Goal: Information Seeking & Learning: Learn about a topic

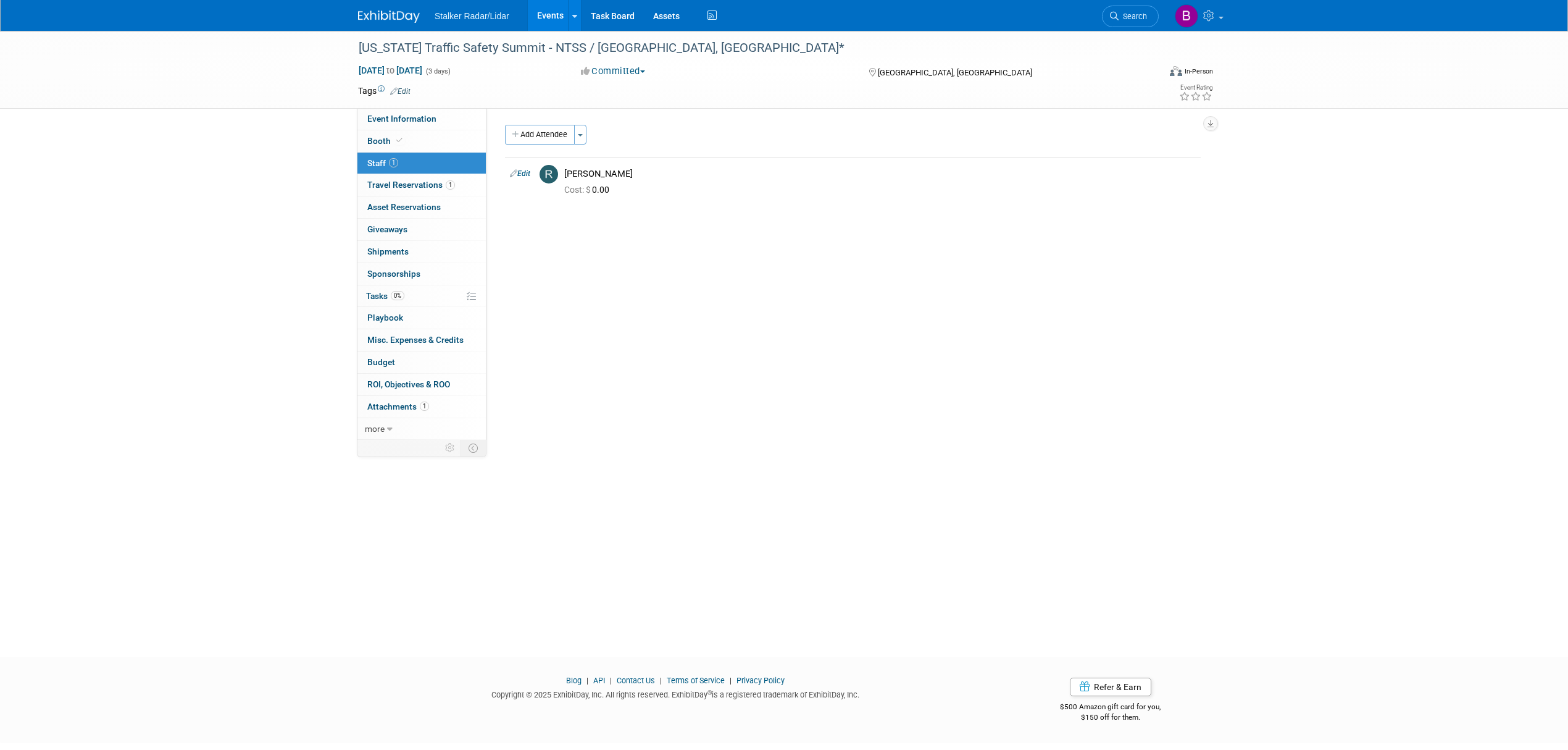
click at [545, 11] on link "Events" at bounding box center [550, 15] width 45 height 31
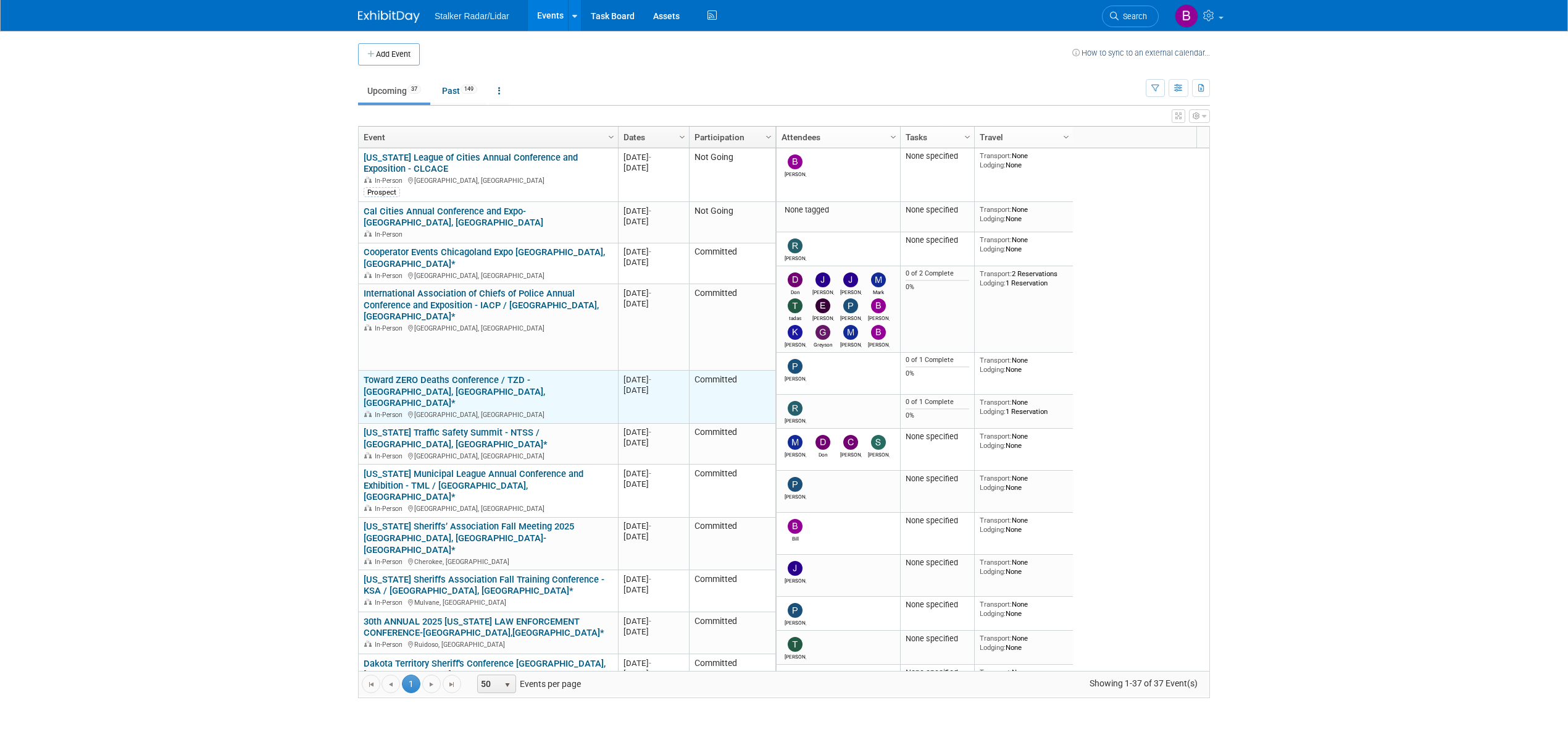
click at [448, 374] on div "Toward ZERO Deaths Conference / TZD - [GEOGRAPHIC_DATA], [GEOGRAPHIC_DATA], [GE…" at bounding box center [488, 397] width 249 height 45
click at [447, 374] on link "Toward ZERO Deaths Conference / TZD - [GEOGRAPHIC_DATA], [GEOGRAPHIC_DATA], [GE…" at bounding box center [454, 391] width 182 height 34
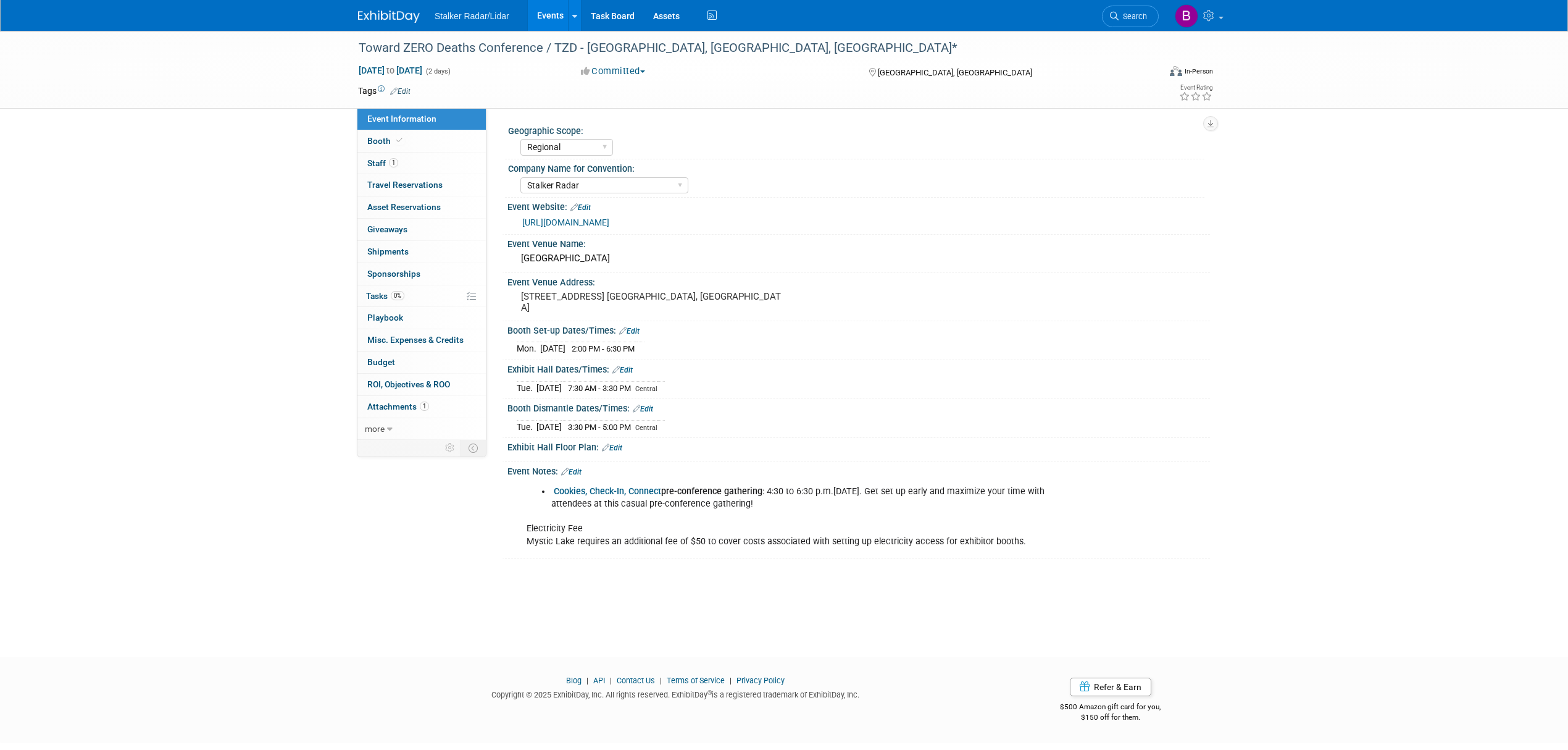
select select "Regional"
select select "Stalker Radar"
click at [418, 136] on link "Booth" at bounding box center [422, 141] width 129 height 22
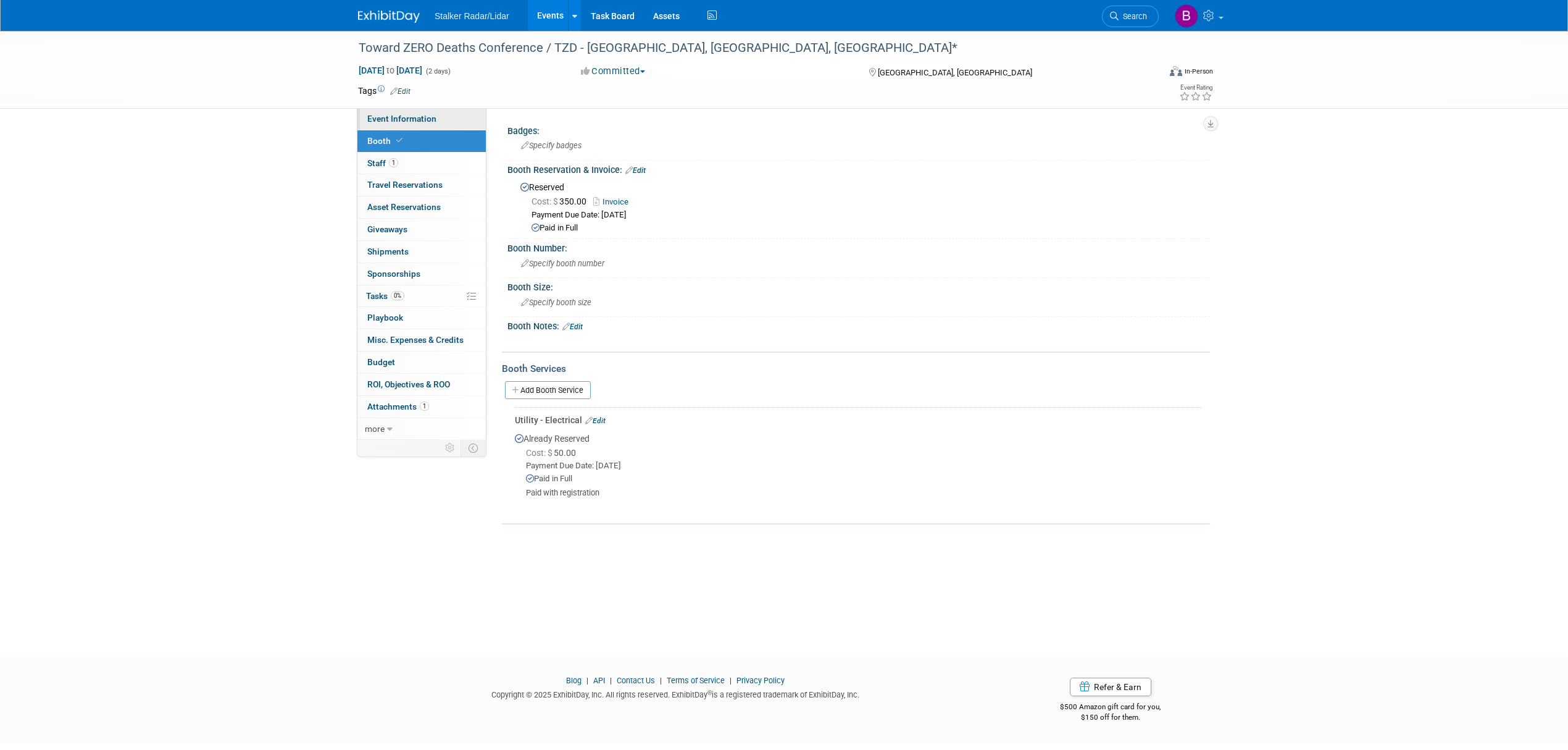
click at [420, 119] on span "Event Information" at bounding box center [402, 118] width 69 height 10
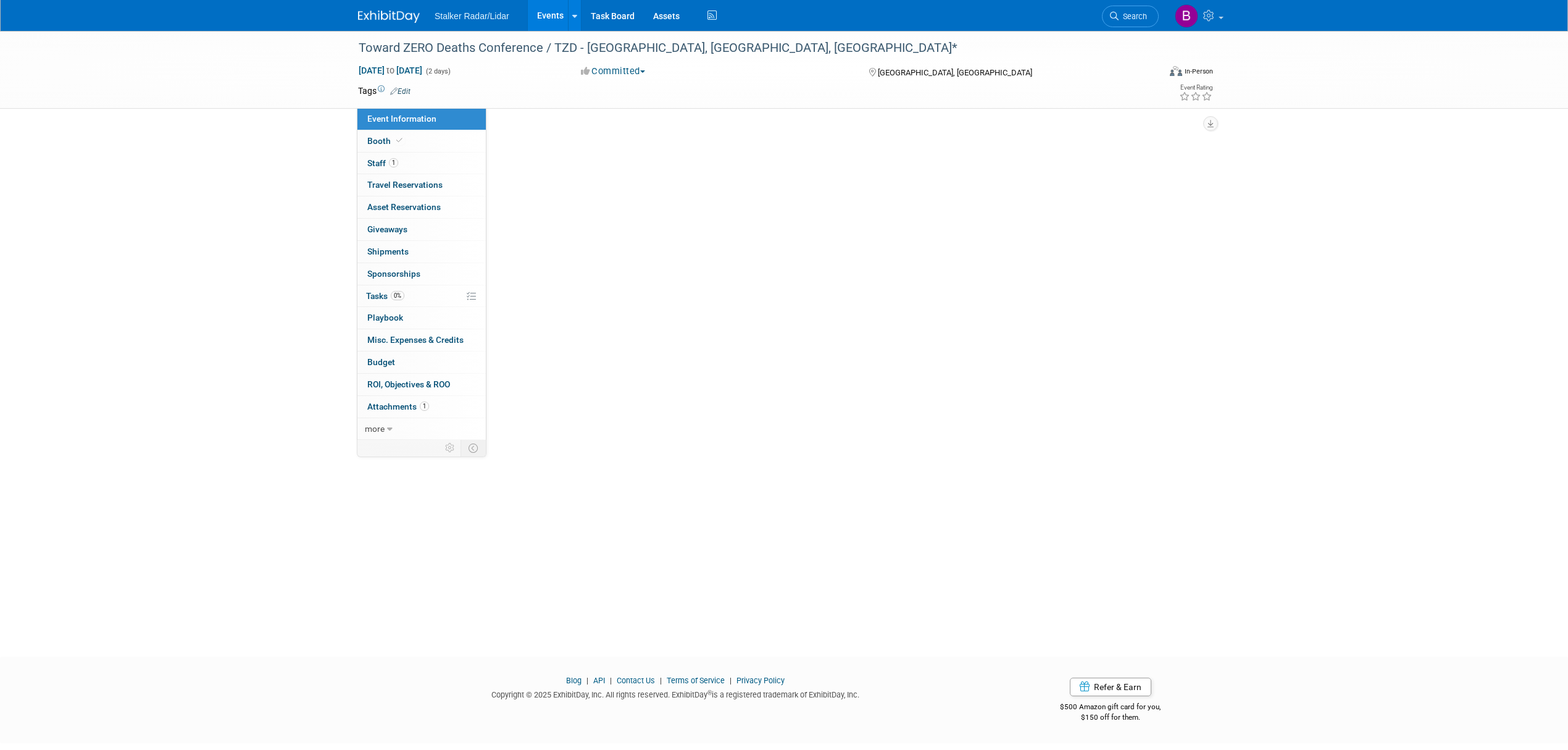
select select "Regional"
select select "Stalker Radar"
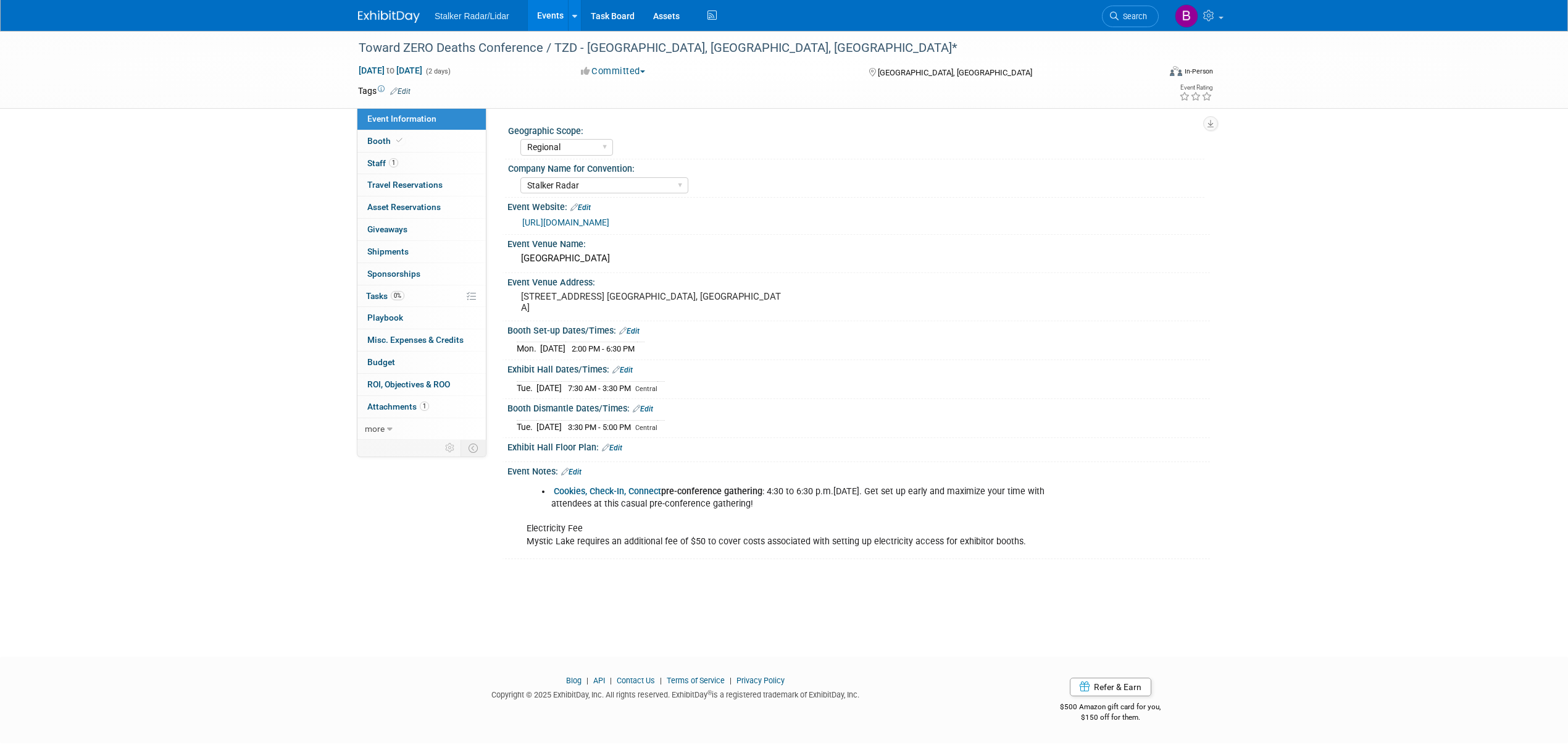
click at [609, 219] on link "https://www.minnesotatzd.org/events/conference/2025" at bounding box center [566, 222] width 87 height 10
click at [384, 138] on span "Booth" at bounding box center [386, 141] width 37 height 10
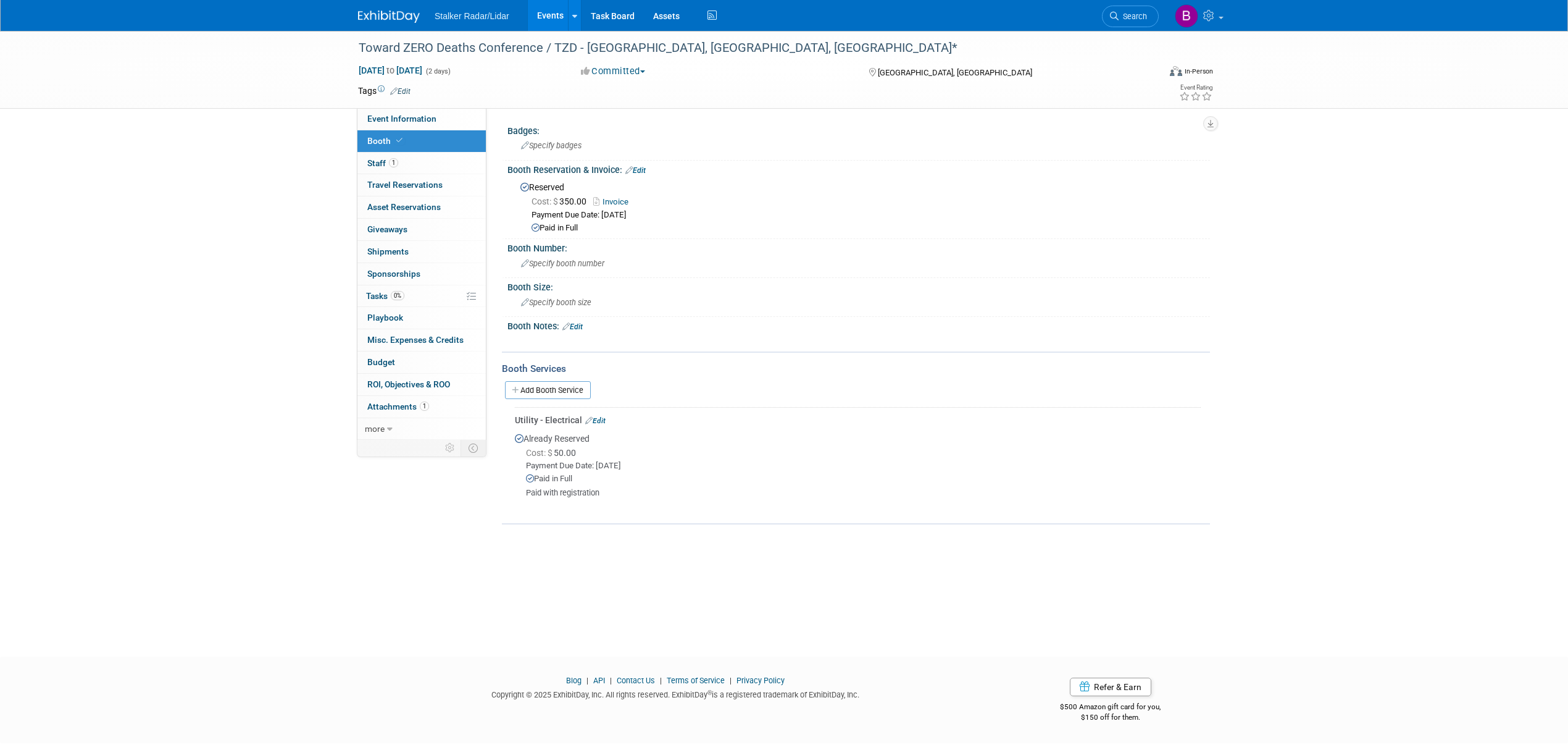
click at [616, 198] on link "Invoice" at bounding box center [613, 201] width 41 height 9
click at [539, 16] on link "Events" at bounding box center [550, 15] width 45 height 31
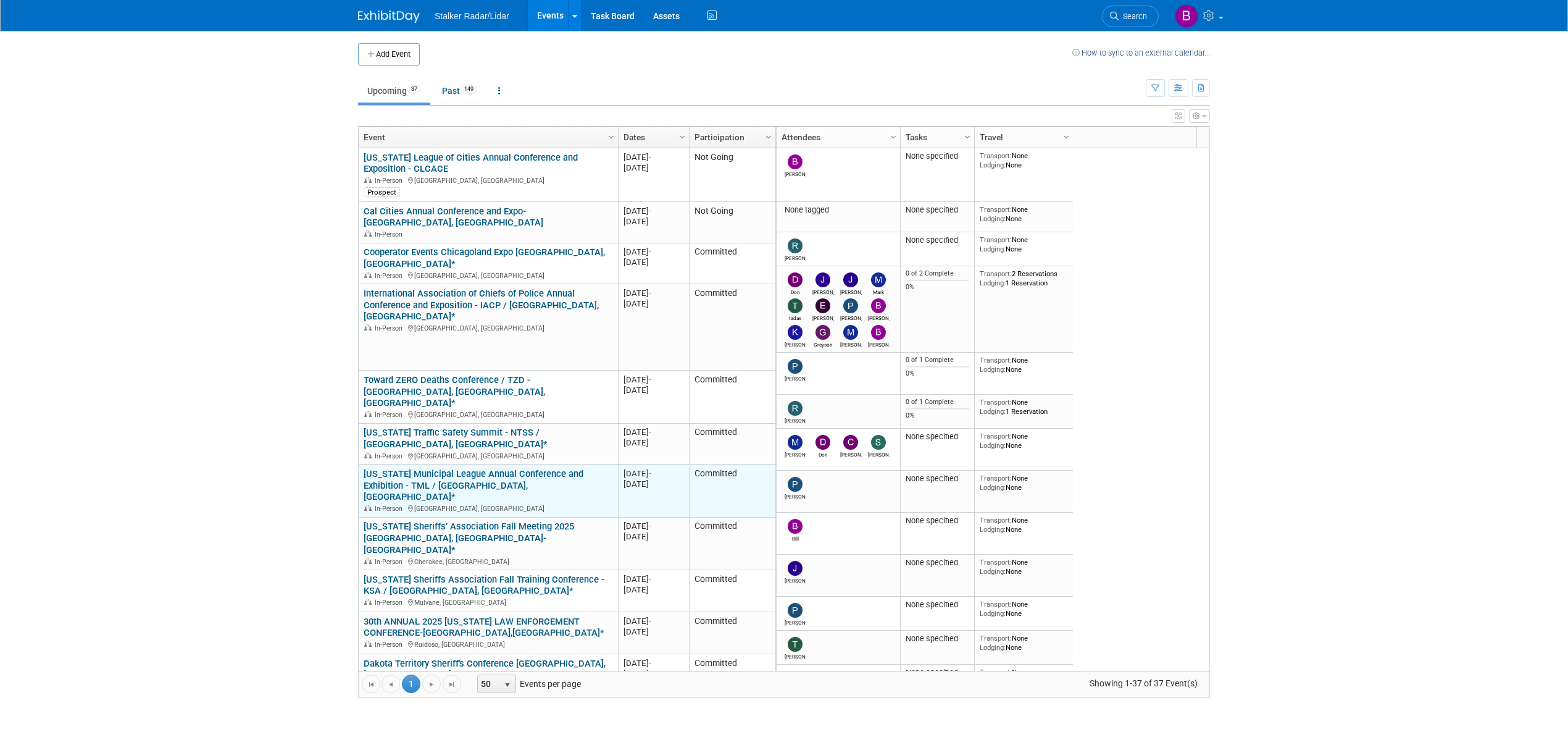
click at [484, 468] on link "[US_STATE] Municipal League Annual Conference and Exhibition - TML / [GEOGRAPHI…" at bounding box center [474, 485] width 220 height 34
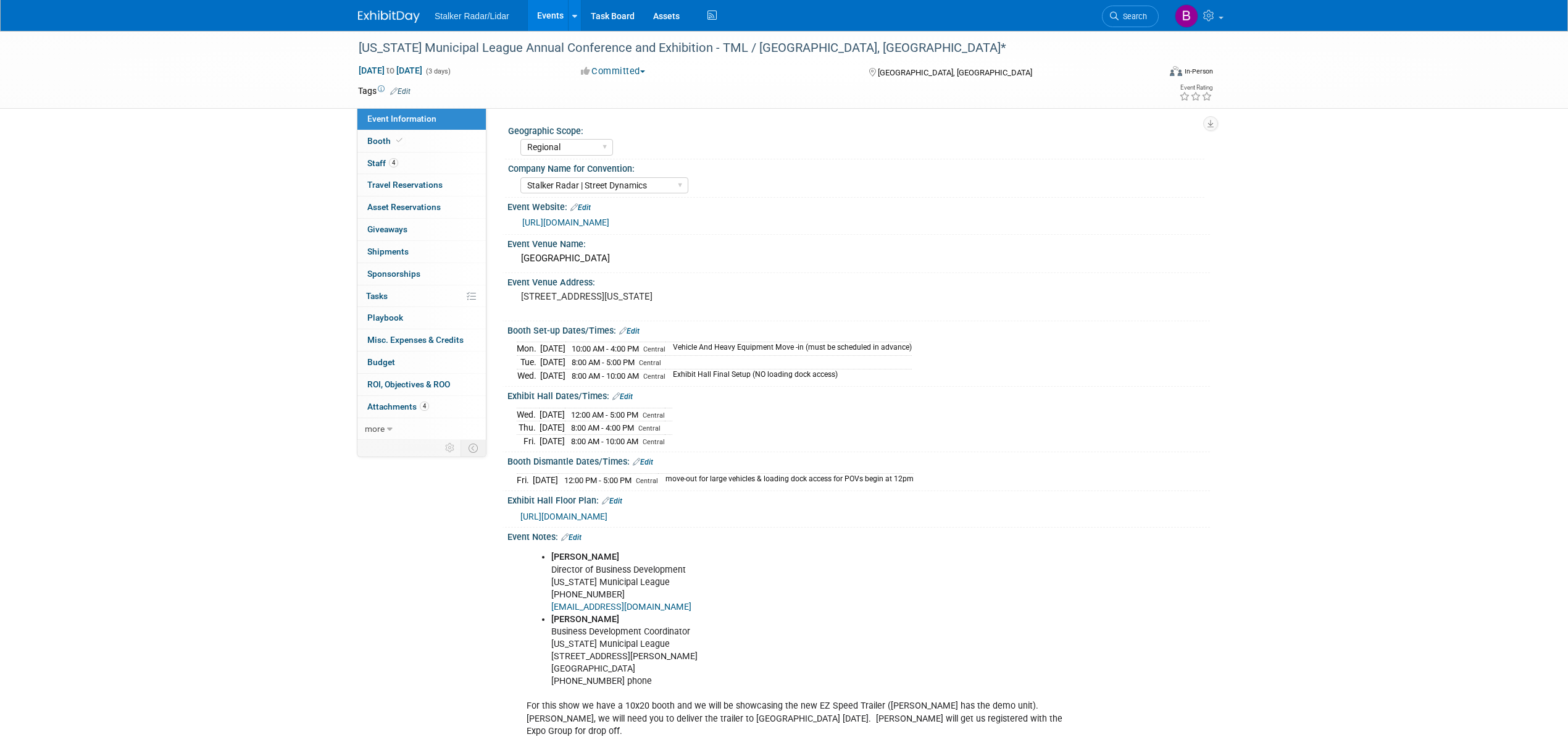
select select "Regional"
select select "Stalker Radar | Street Dynamics"
click at [416, 136] on link "Booth" at bounding box center [422, 141] width 129 height 22
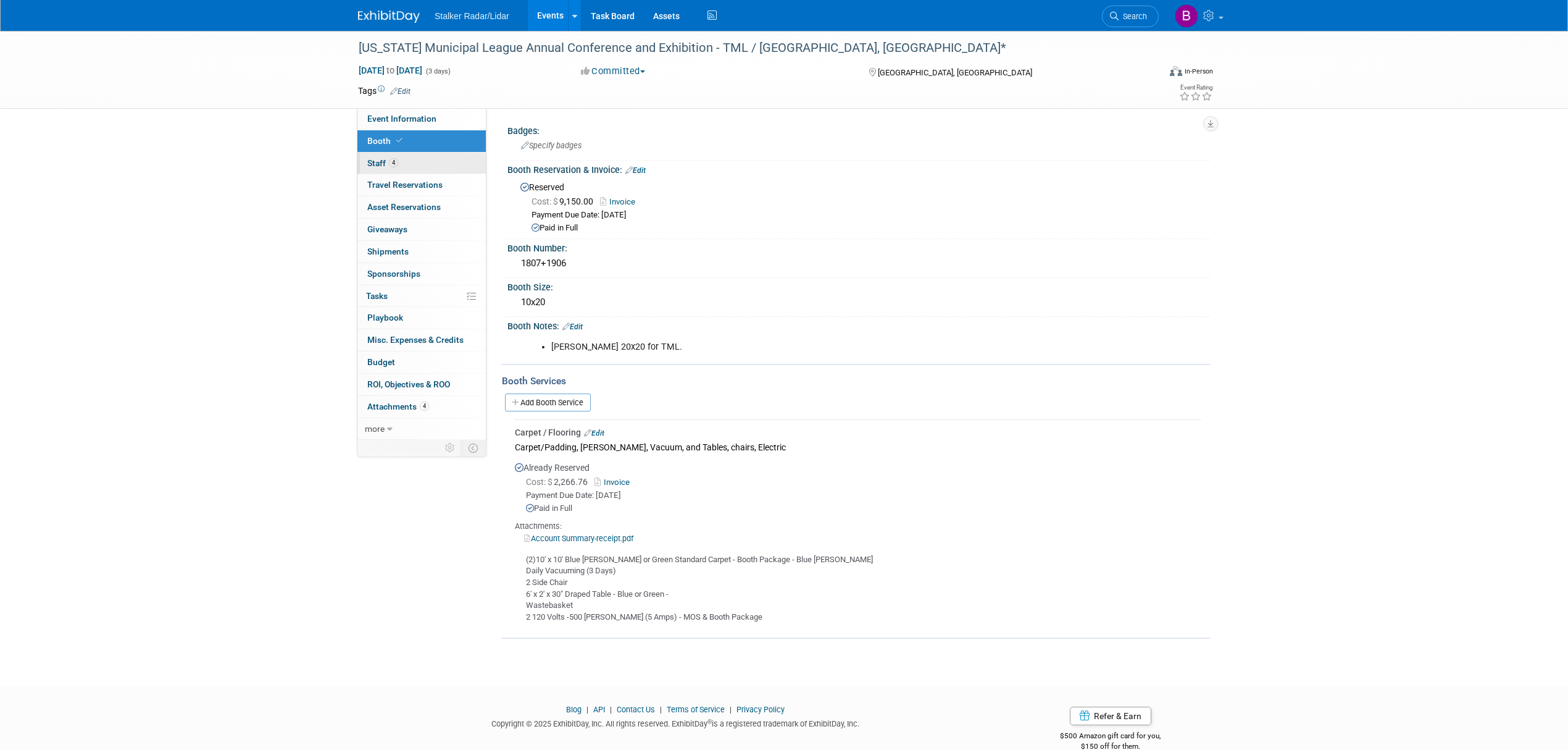
click at [388, 168] on span "Staff 4" at bounding box center [382, 162] width 31 height 10
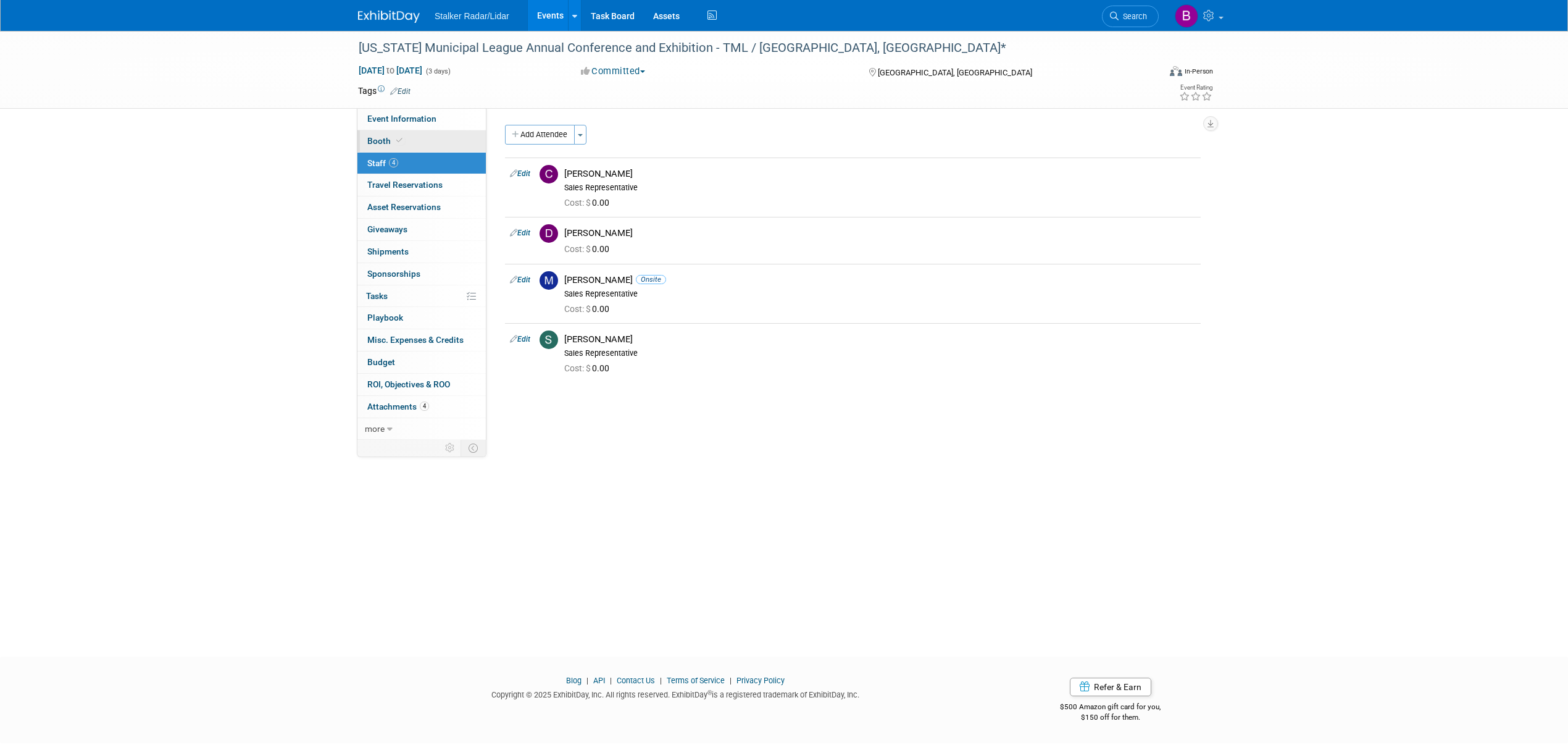
click at [390, 136] on span "Booth" at bounding box center [386, 141] width 37 height 10
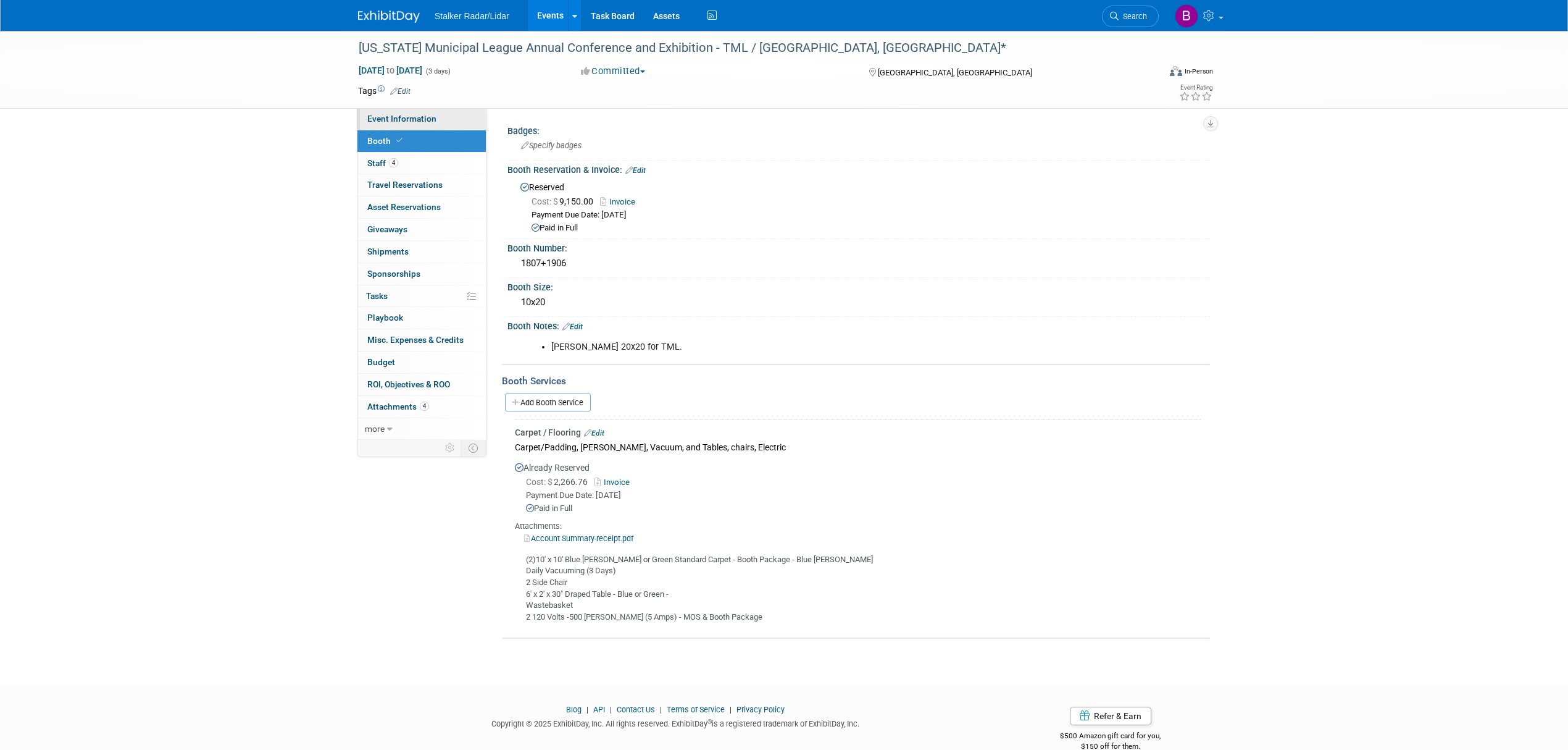
click at [391, 119] on span "Event Information" at bounding box center [402, 118] width 69 height 10
select select "Regional"
select select "Stalker Radar | Street Dynamics"
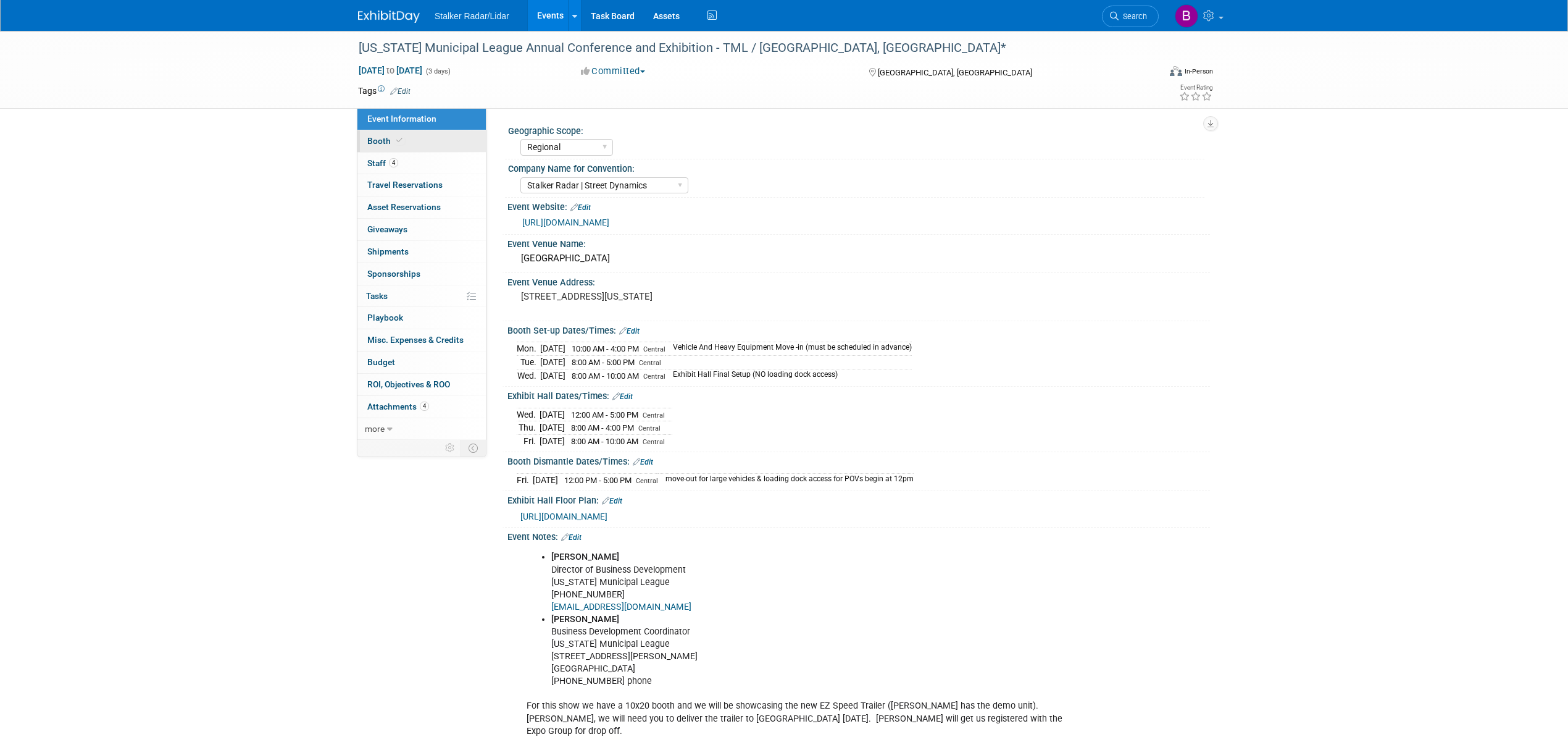
click at [393, 130] on link "Booth" at bounding box center [422, 141] width 129 height 22
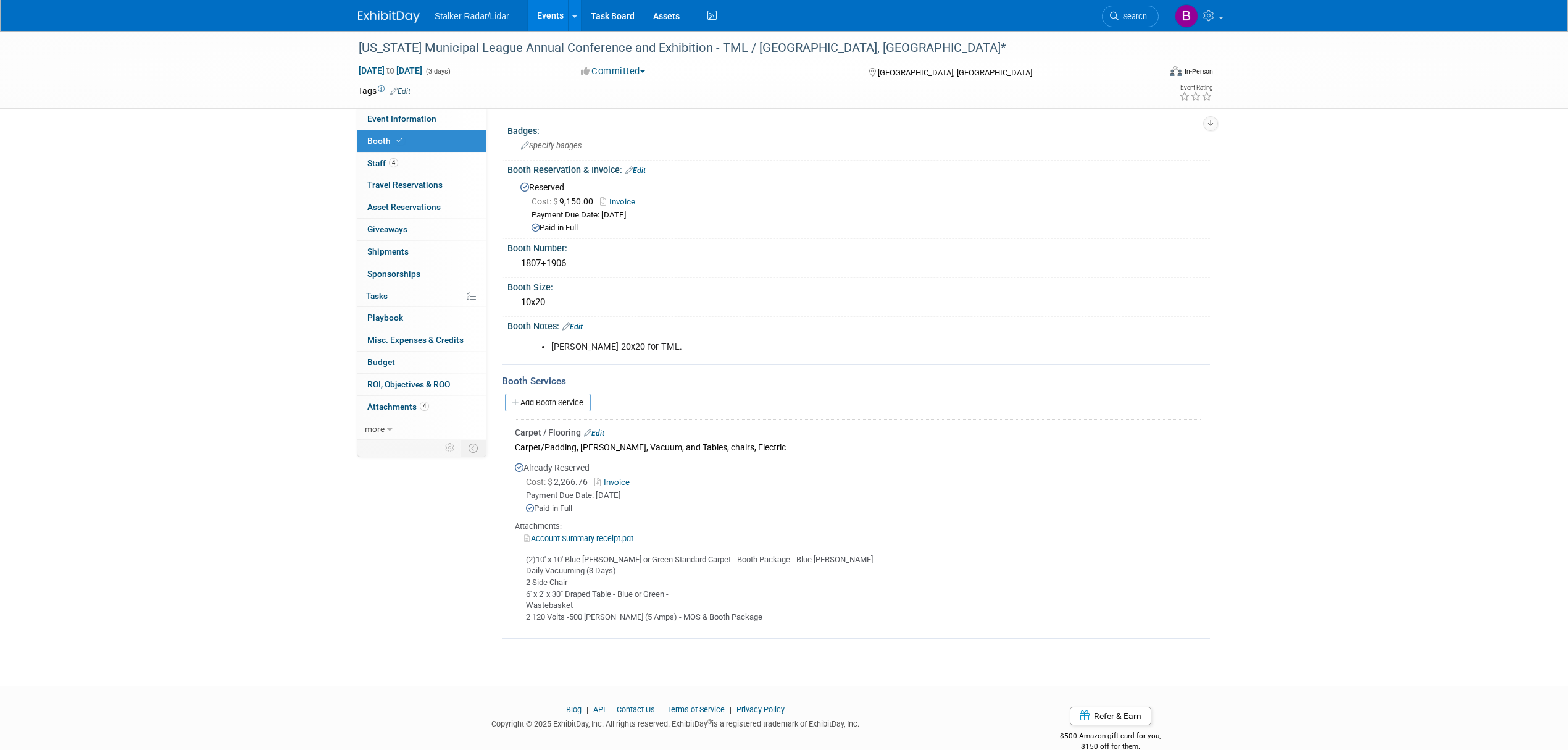
click at [549, 10] on link "Events" at bounding box center [550, 15] width 45 height 31
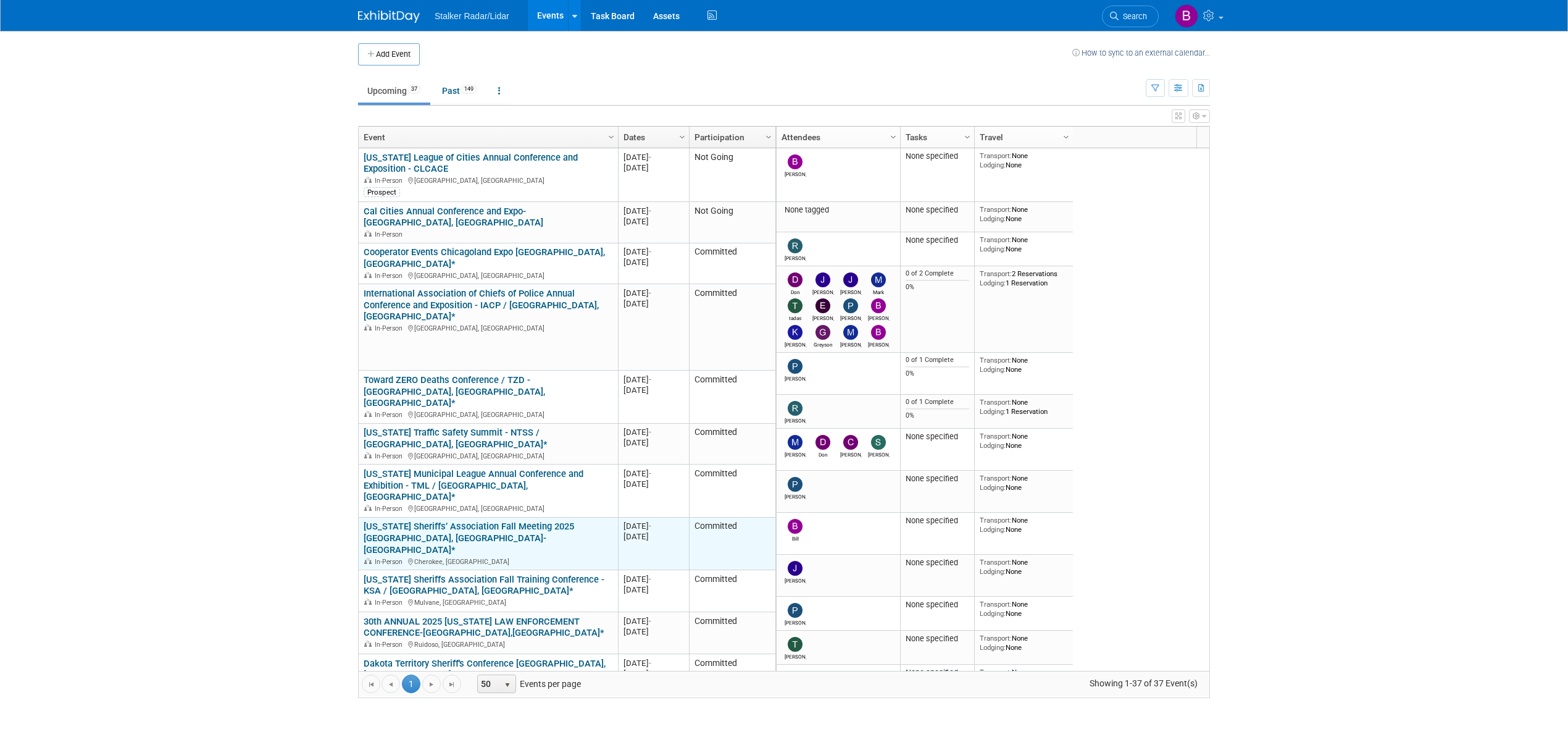
click at [428, 521] on link "[US_STATE] Sheriffs’ Association Fall Meeting 2025 [GEOGRAPHIC_DATA], [GEOGRAPH…" at bounding box center [468, 538] width 210 height 34
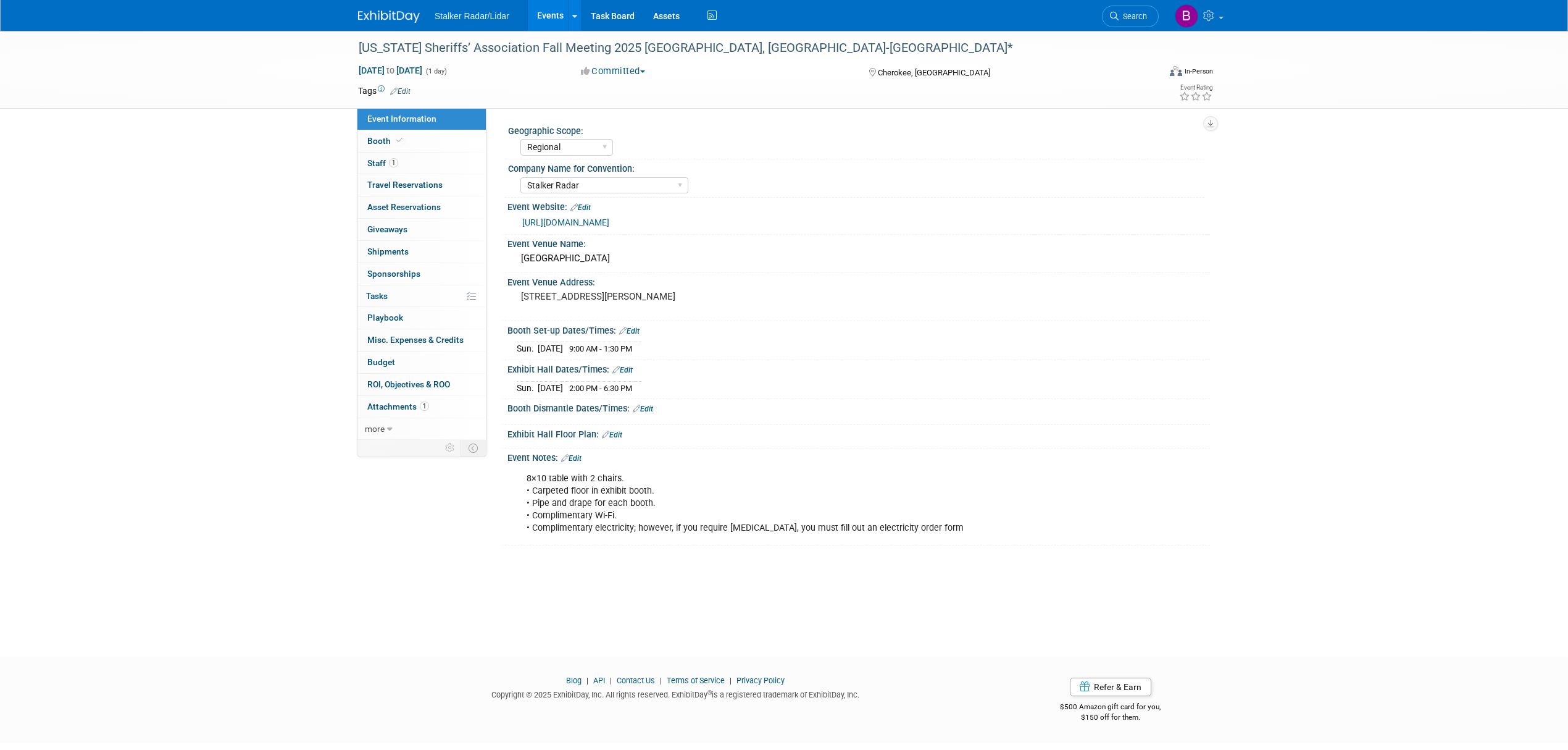
select select "Regional"
select select "Stalker Radar"
